Goal: Information Seeking & Learning: Learn about a topic

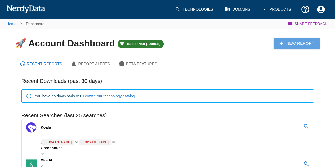
click at [280, 46] on icon at bounding box center [282, 44] width 6 height 6
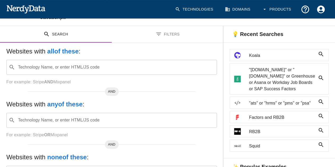
scroll to position [43, 0]
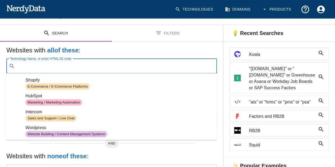
click at [102, 65] on input "Technology Name, or enter HTML/JS code" at bounding box center [115, 66] width 197 height 10
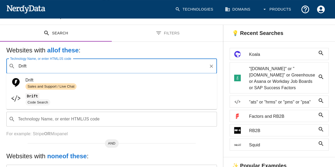
click at [43, 86] on span "Sales and Support / Live Chat" at bounding box center [50, 86] width 51 height 5
type input "Drift"
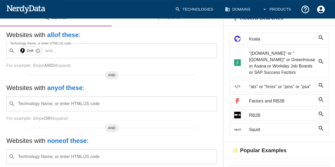
scroll to position [0, 0]
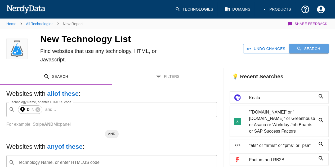
click at [320, 46] on button "Search" at bounding box center [308, 49] width 39 height 10
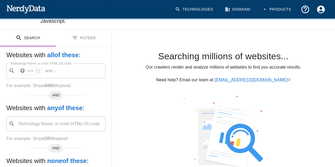
scroll to position [39, 0]
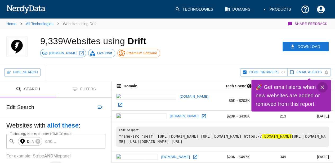
click at [324, 85] on icon "Close" at bounding box center [322, 87] width 6 height 6
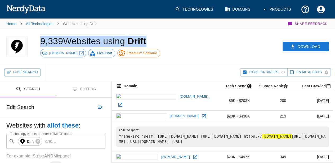
drag, startPoint x: 38, startPoint y: 41, endPoint x: 152, endPoint y: 37, distance: 113.2
click at [152, 37] on div "9,339 Websites using Drift [DOMAIN_NAME] Live Chat Freemium Software" at bounding box center [109, 46] width 151 height 34
copy h1 "9,339 Websites using Drift"
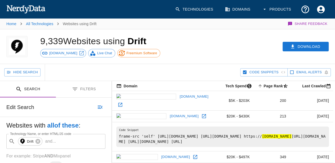
click at [191, 54] on div "Download" at bounding box center [260, 46] width 151 height 34
click at [57, 52] on span "[DOMAIN_NAME]" at bounding box center [63, 53] width 34 height 5
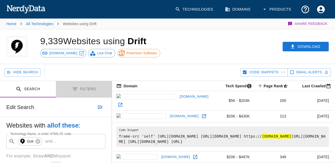
click at [84, 96] on button "Filters" at bounding box center [84, 89] width 56 height 17
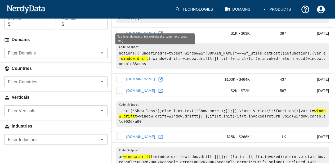
scroll to position [170, 0]
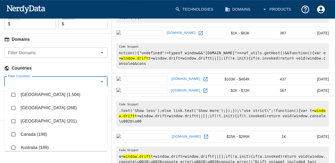
click at [69, 79] on input "Filter Countries" at bounding box center [51, 81] width 91 height 7
click at [27, 94] on li "[GEOGRAPHIC_DATA] (1,504)" at bounding box center [55, 94] width 103 height 13
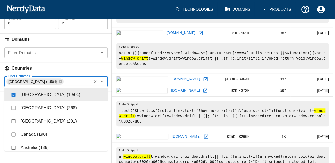
checkbox input "true"
type input "in"
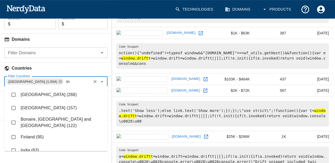
click at [34, 148] on li "India (63)" at bounding box center [55, 150] width 103 height 13
checkbox input "true"
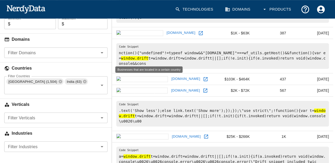
click at [70, 70] on h6 "Countries" at bounding box center [56, 69] width 112 height 12
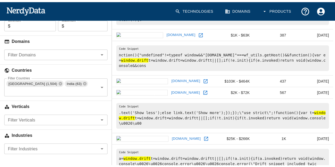
scroll to position [0, 0]
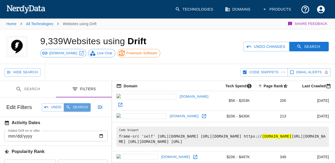
click at [80, 108] on button "Search" at bounding box center [77, 107] width 27 height 8
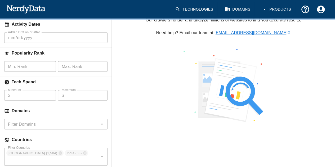
scroll to position [103, 0]
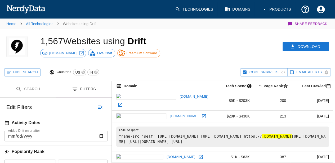
click at [199, 46] on div "Download" at bounding box center [260, 46] width 151 height 34
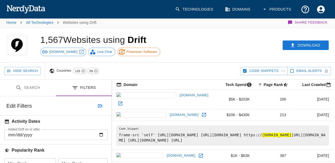
scroll to position [1, 0]
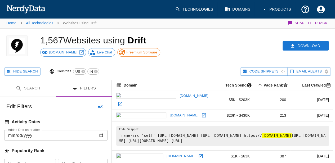
click at [224, 49] on div "Download" at bounding box center [260, 46] width 151 height 34
